Goal: Navigation & Orientation: Find specific page/section

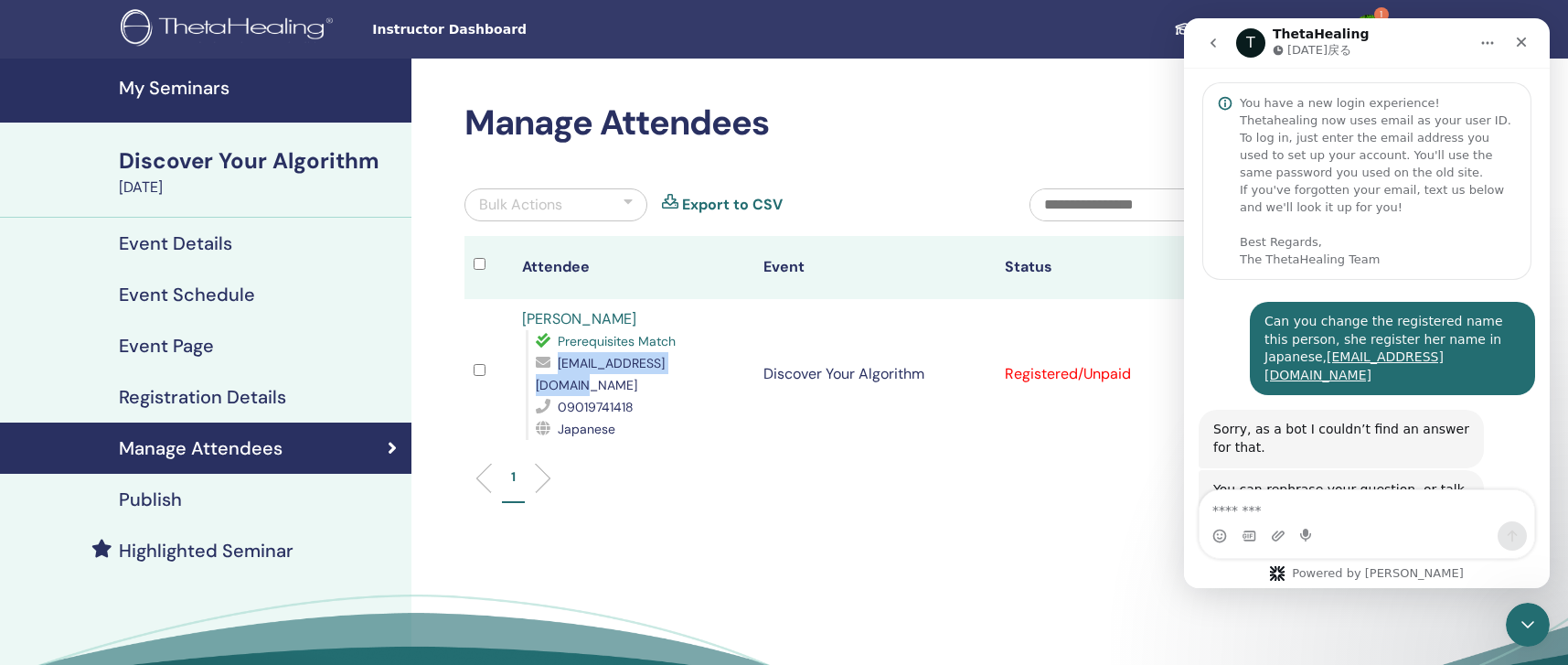
scroll to position [380, 0]
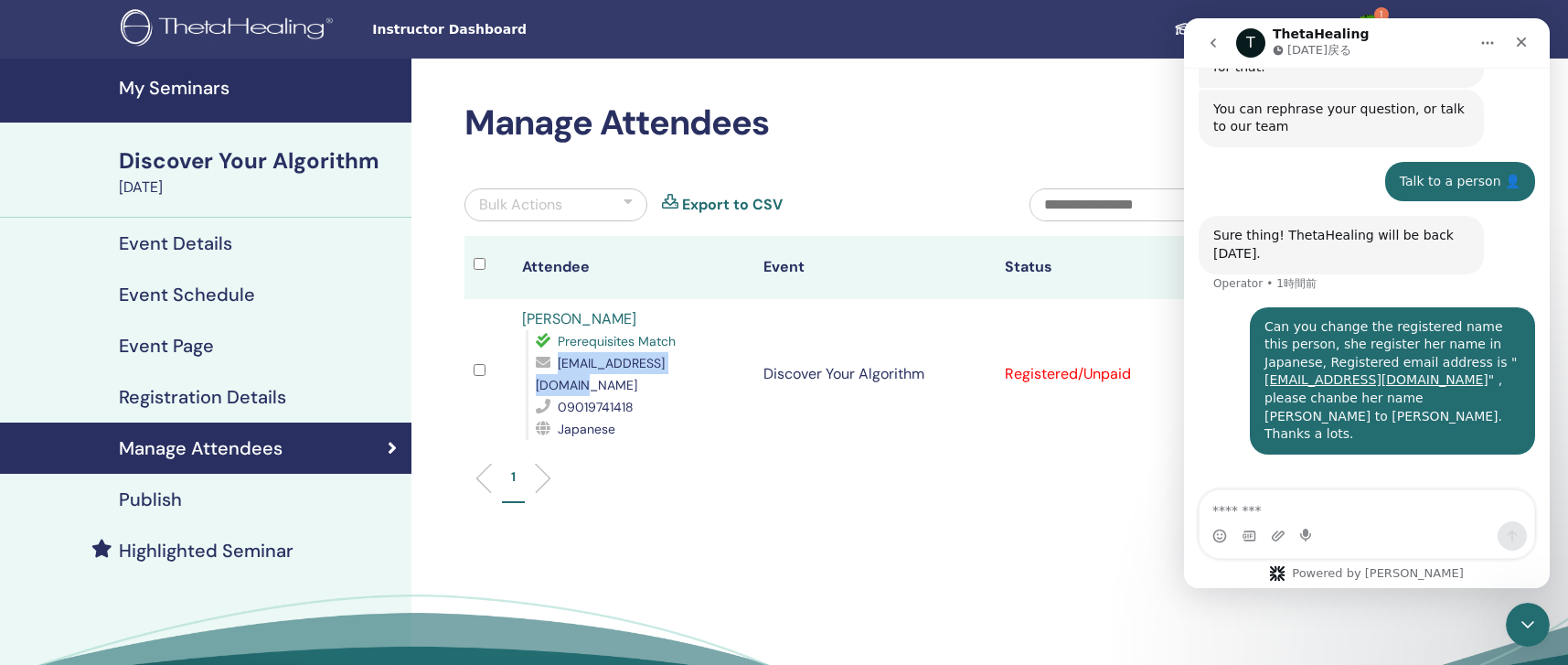
click at [1212, 44] on icon "go back" at bounding box center [1214, 43] width 6 height 9
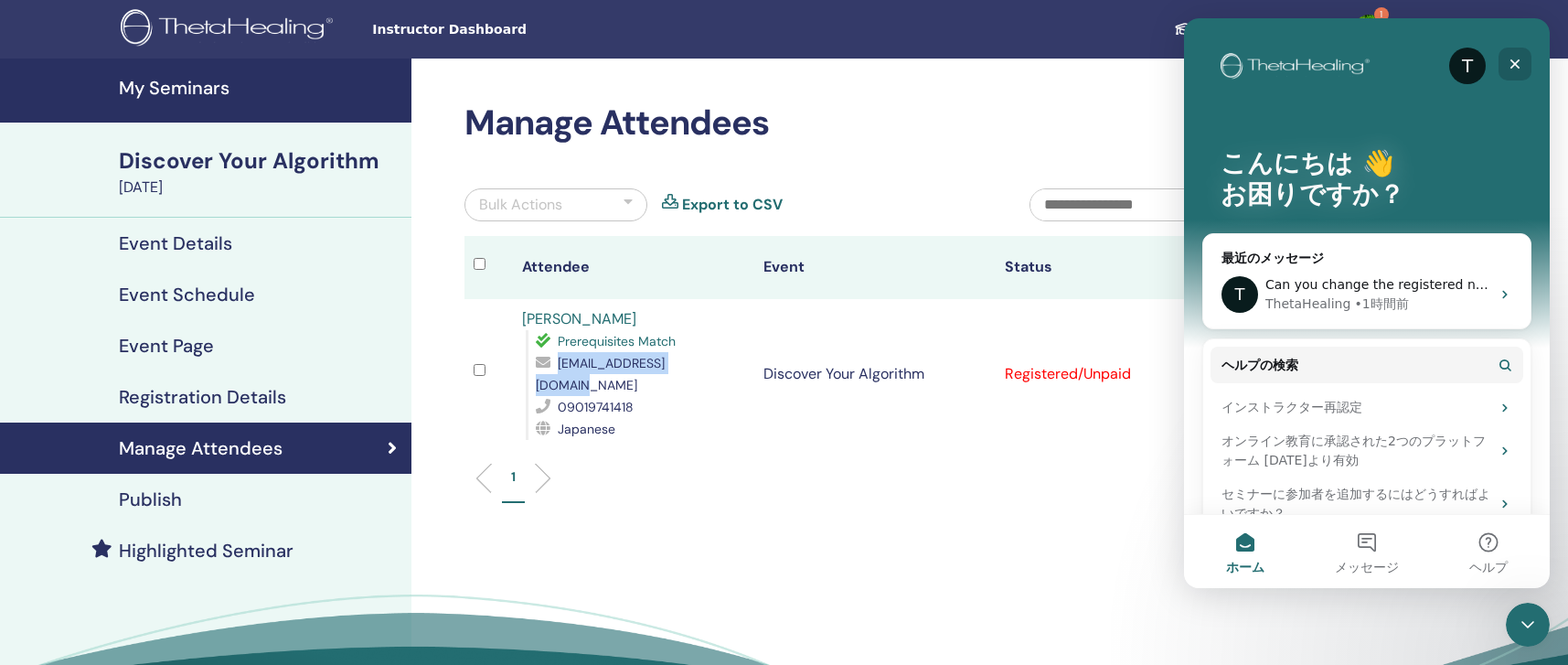
click at [1516, 59] on icon "クローズ" at bounding box center [1515, 64] width 15 height 15
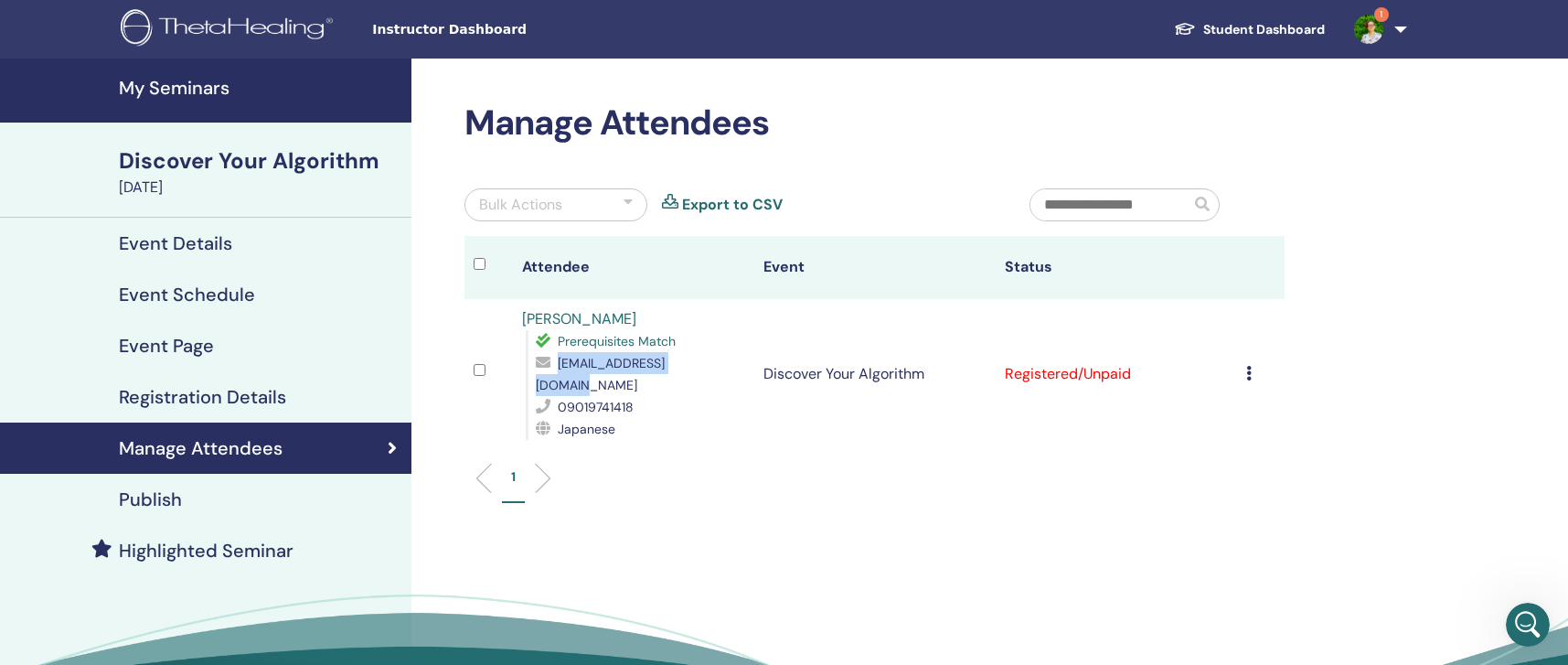
click at [1372, 33] on img at bounding box center [1368, 29] width 29 height 29
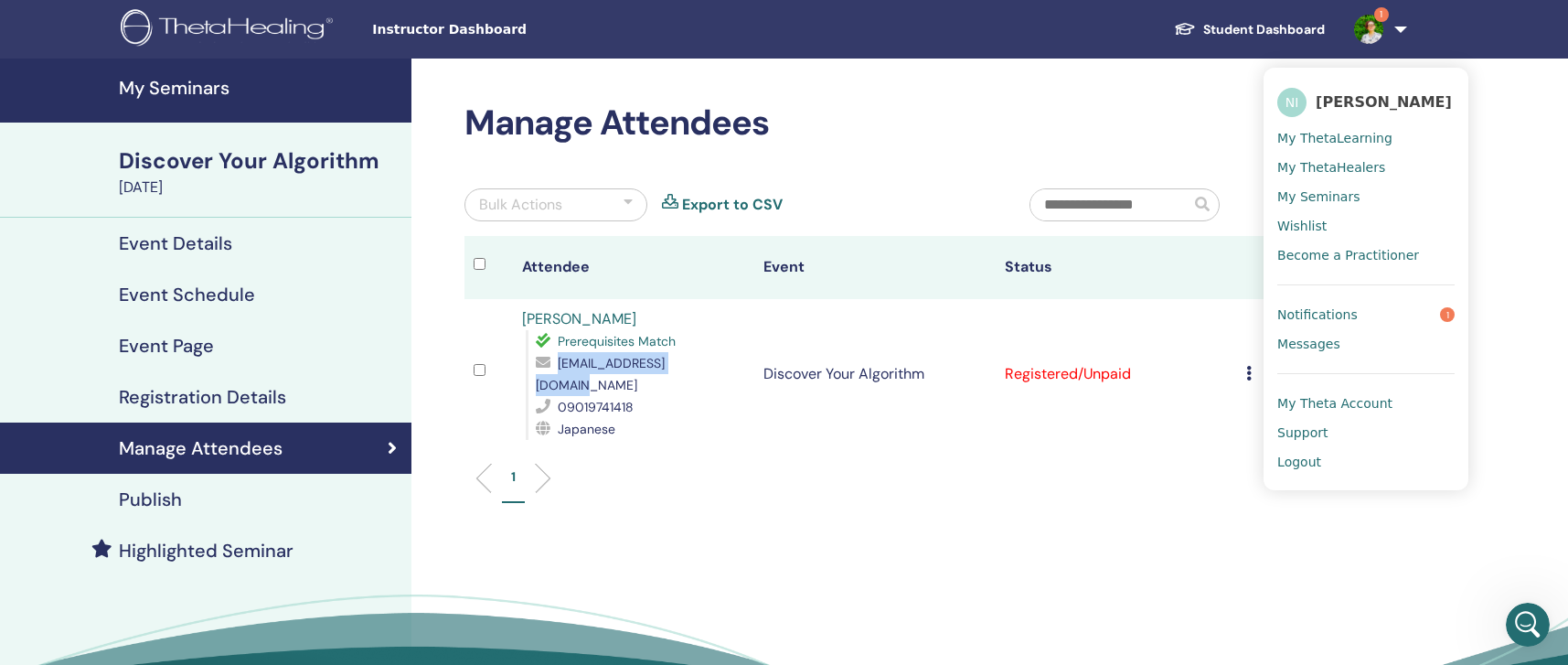
click at [1345, 312] on span "Notifications" at bounding box center [1317, 315] width 81 height 17
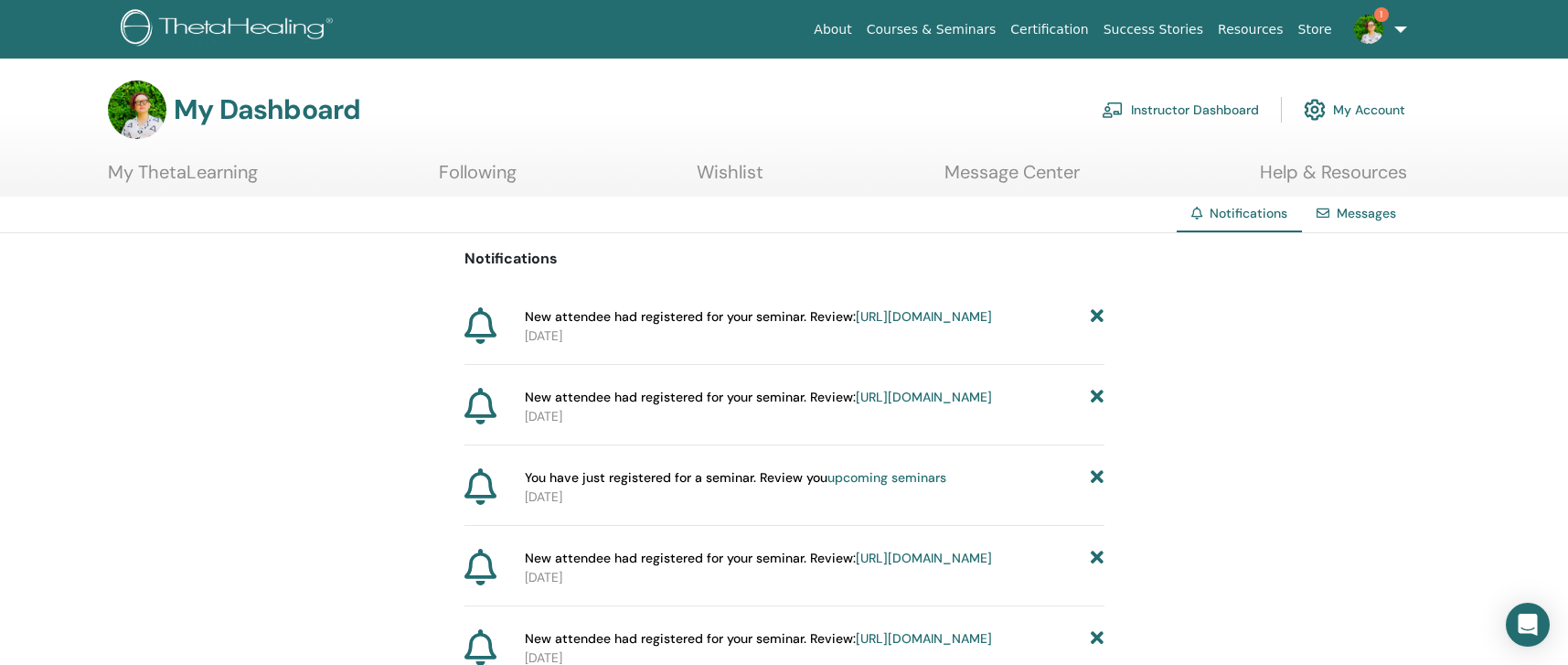
click at [856, 325] on link "https://member.thetahealing.com/instructor/seminar/374736/attendees" at bounding box center [924, 317] width 136 height 17
